Goal: Transaction & Acquisition: Purchase product/service

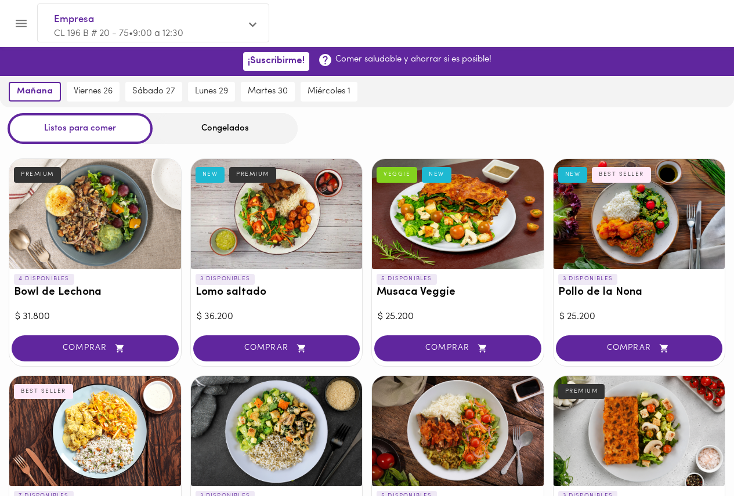
click at [227, 127] on div "Congelados" at bounding box center [225, 128] width 145 height 31
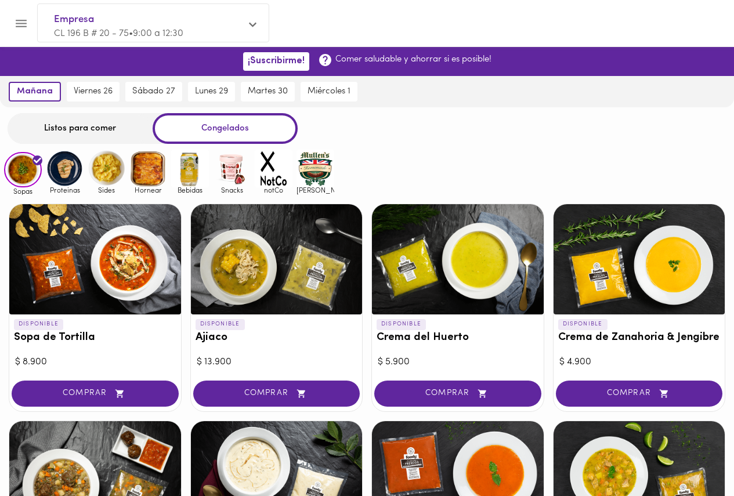
click at [333, 170] on img at bounding box center [315, 169] width 38 height 38
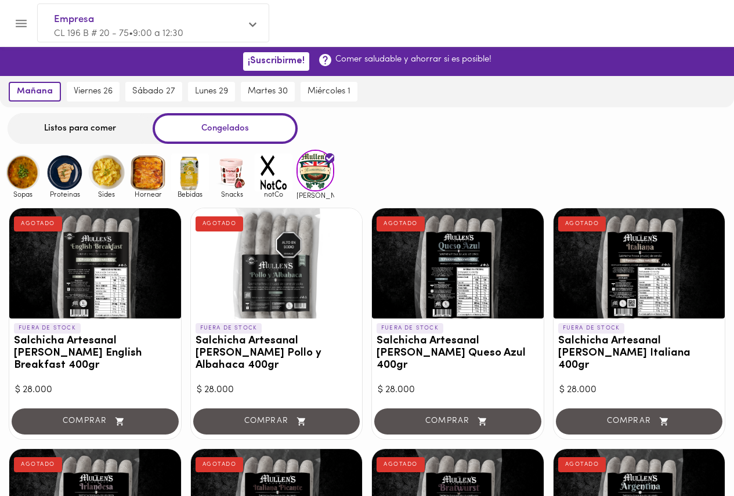
click at [371, 178] on div "Sopas Proteinas Sides Hornear Bebidas Snacks notCo [PERSON_NAME]" at bounding box center [367, 174] width 734 height 49
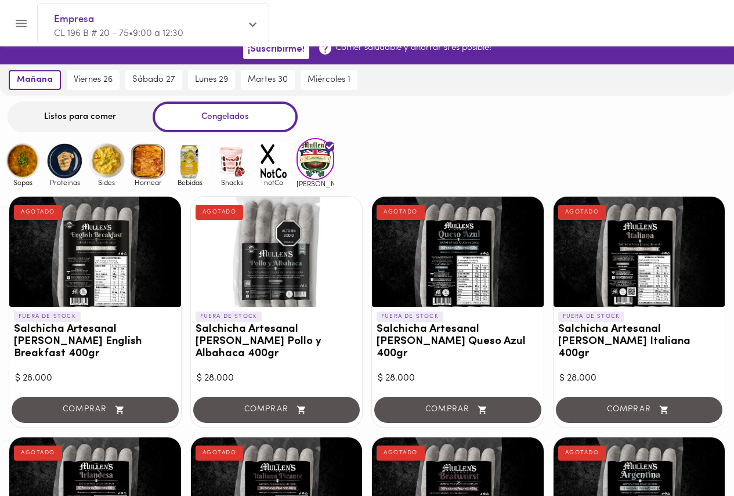
scroll to position [4, 0]
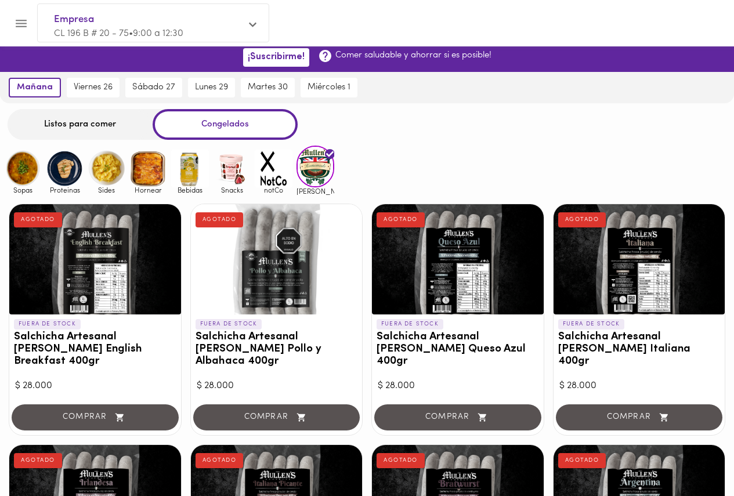
click at [220, 175] on img at bounding box center [232, 169] width 38 height 38
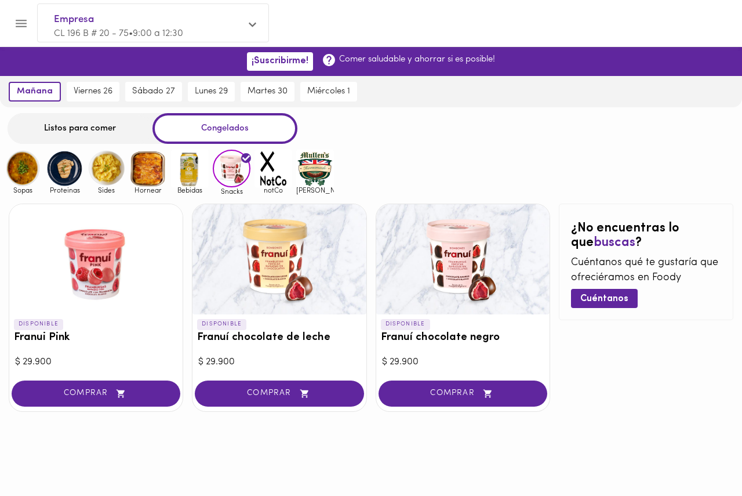
click at [312, 168] on img at bounding box center [315, 169] width 38 height 38
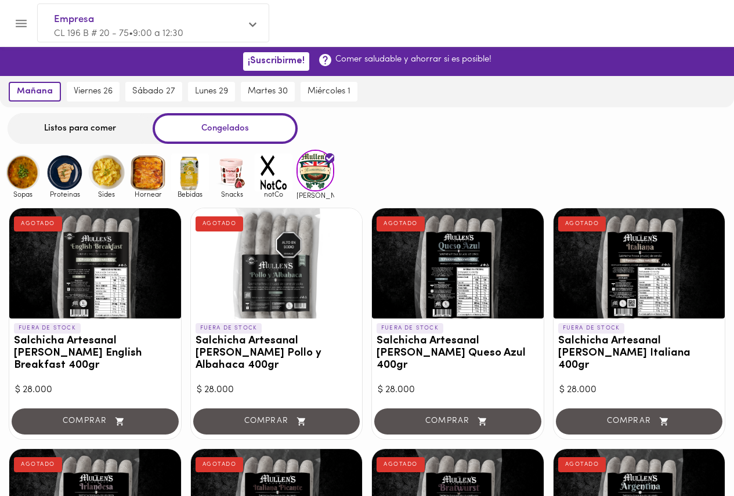
click at [400, 187] on div "Sopas Proteinas Sides Hornear Bebidas Snacks notCo [PERSON_NAME]" at bounding box center [367, 174] width 734 height 49
